Goal: Task Accomplishment & Management: Use online tool/utility

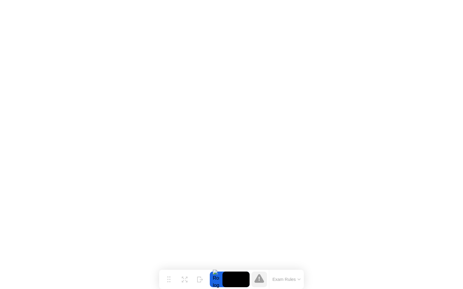
click at [297, 280] on button "Exam Rules" at bounding box center [287, 279] width 32 height 5
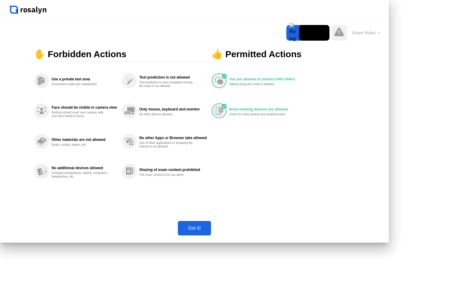
click at [209, 231] on div "Got it!" at bounding box center [195, 228] width 30 height 5
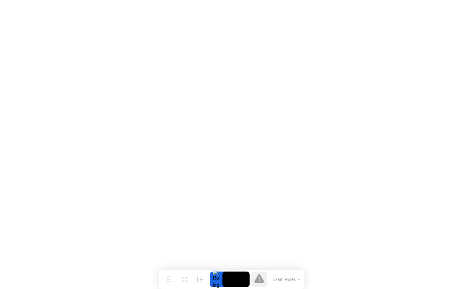
click at [216, 276] on div at bounding box center [216, 280] width 13 height 16
click at [260, 278] on icon at bounding box center [259, 278] width 10 height 9
click img
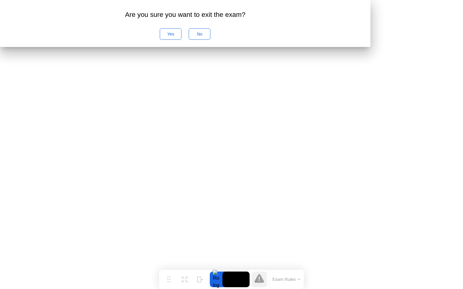
click at [179, 36] on div "Yes" at bounding box center [170, 34] width 17 height 5
